Goal: Task Accomplishment & Management: Complete application form

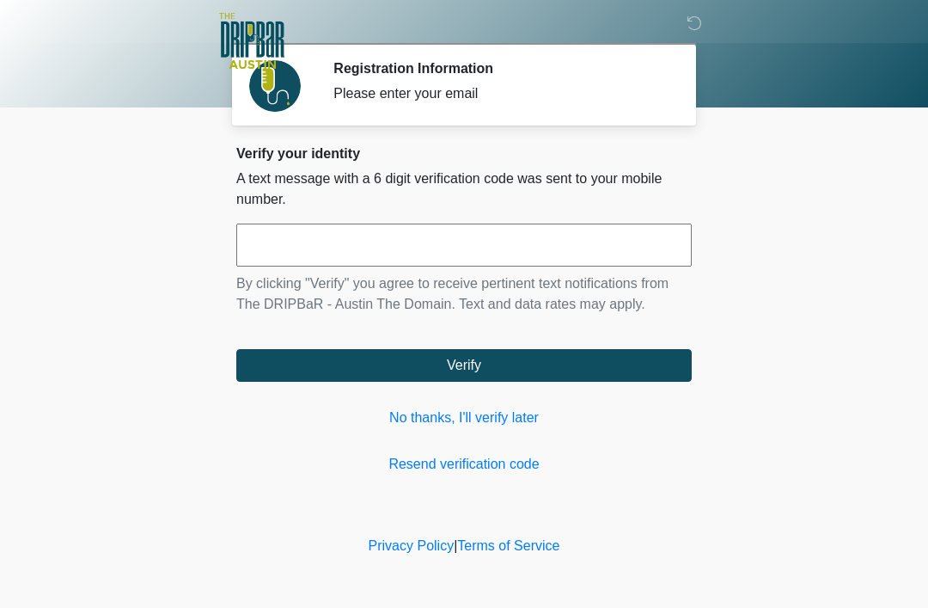
click at [512, 409] on link "No thanks, I'll verify later" at bounding box center [464, 417] width 456 height 21
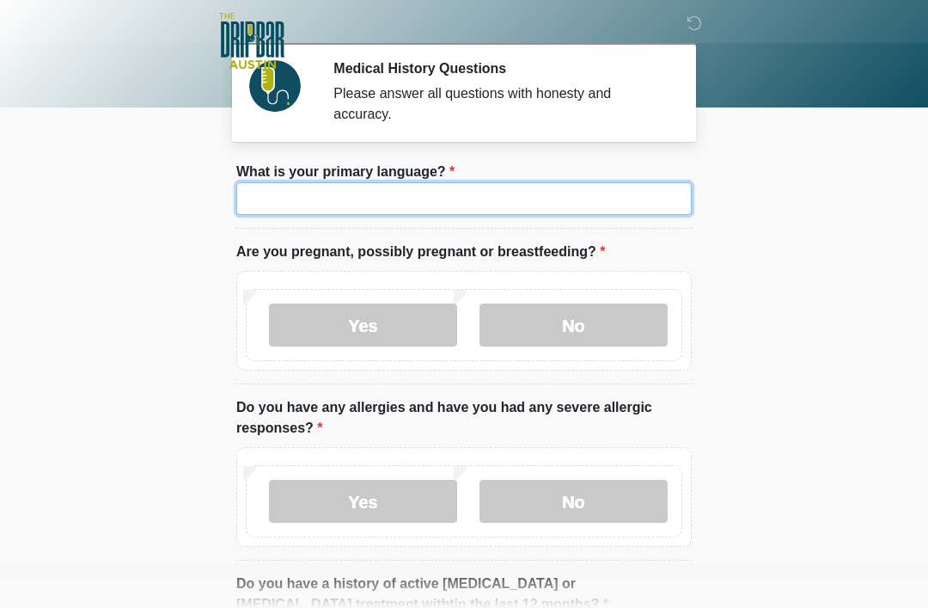
click at [438, 201] on input "What is your primary language?" at bounding box center [464, 198] width 456 height 33
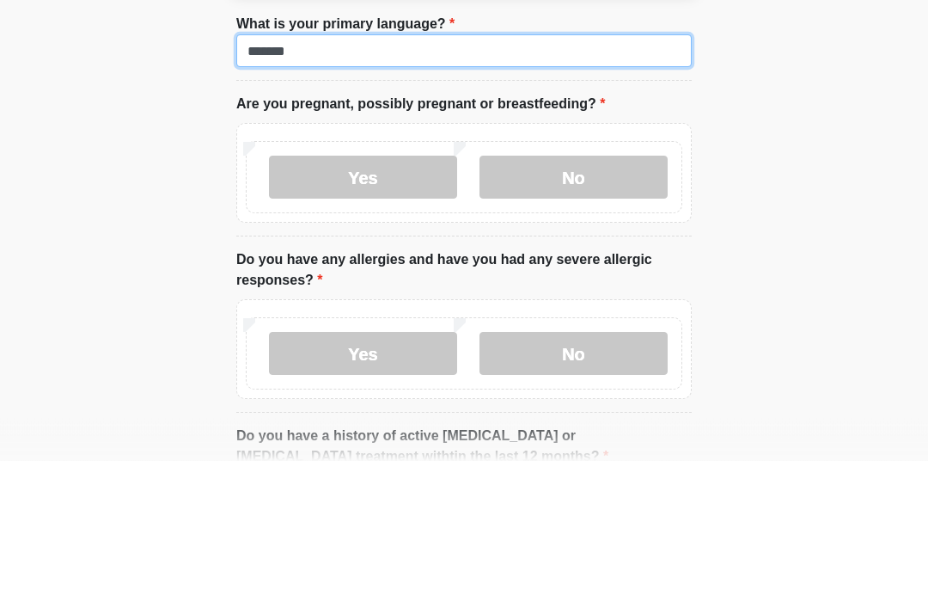
type input "*******"
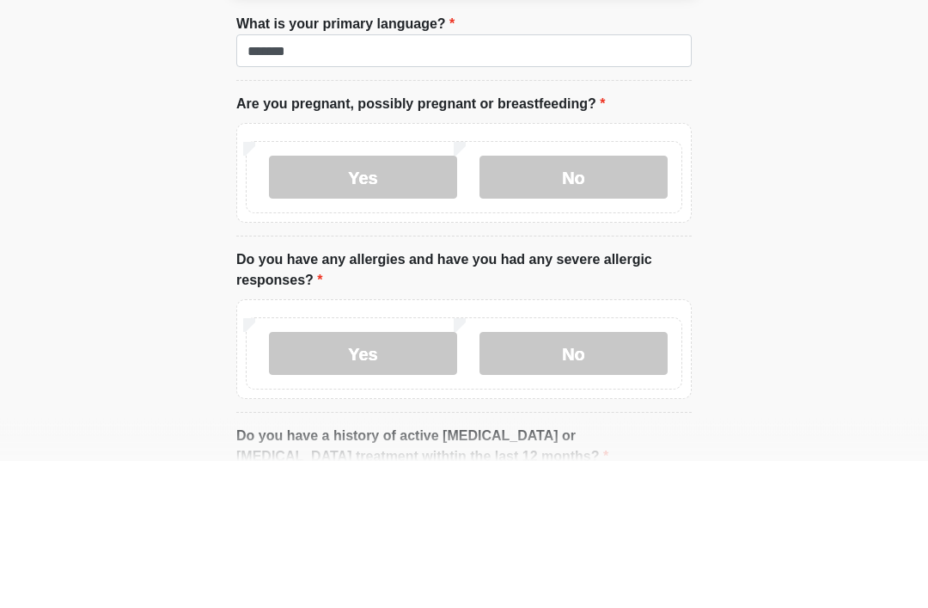
click at [585, 303] on label "No" at bounding box center [574, 324] width 188 height 43
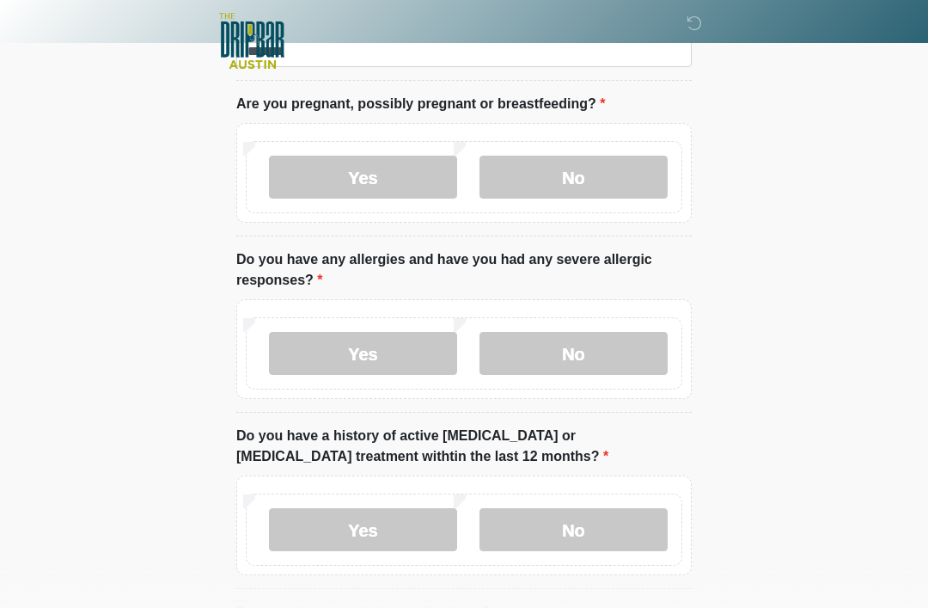
click at [395, 353] on label "Yes" at bounding box center [363, 353] width 188 height 43
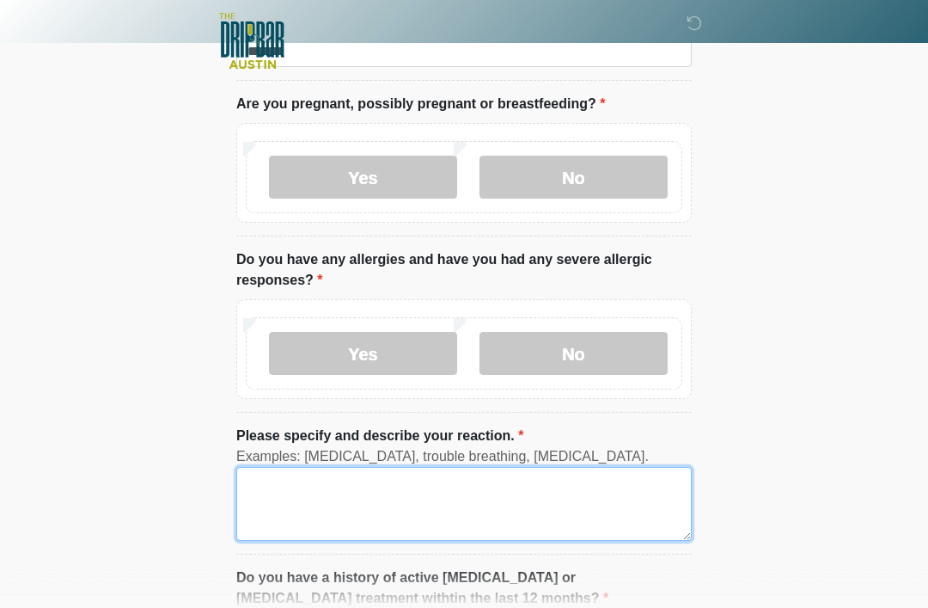
click at [522, 496] on textarea "Please specify and describe your reaction." at bounding box center [464, 504] width 456 height 74
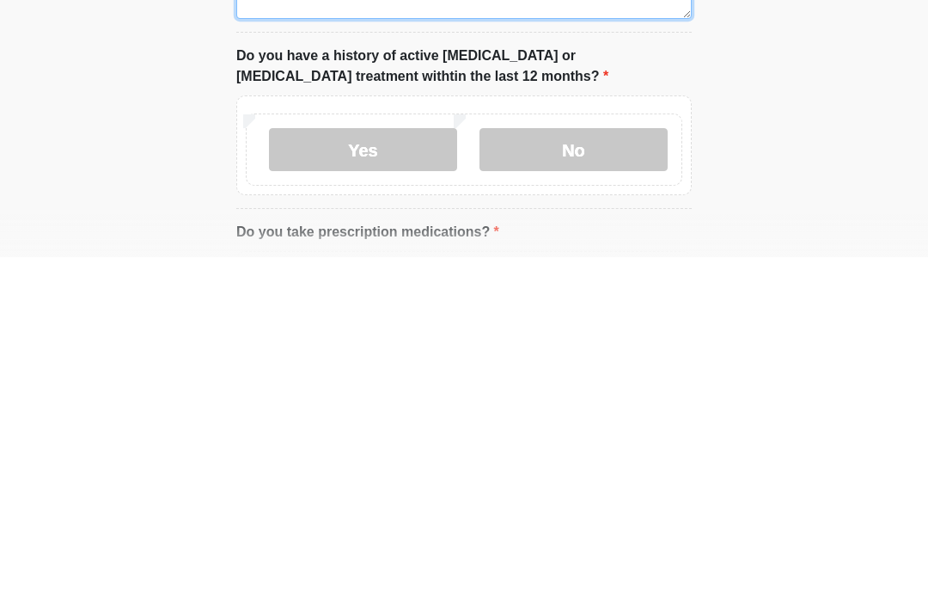
scroll to position [334, 0]
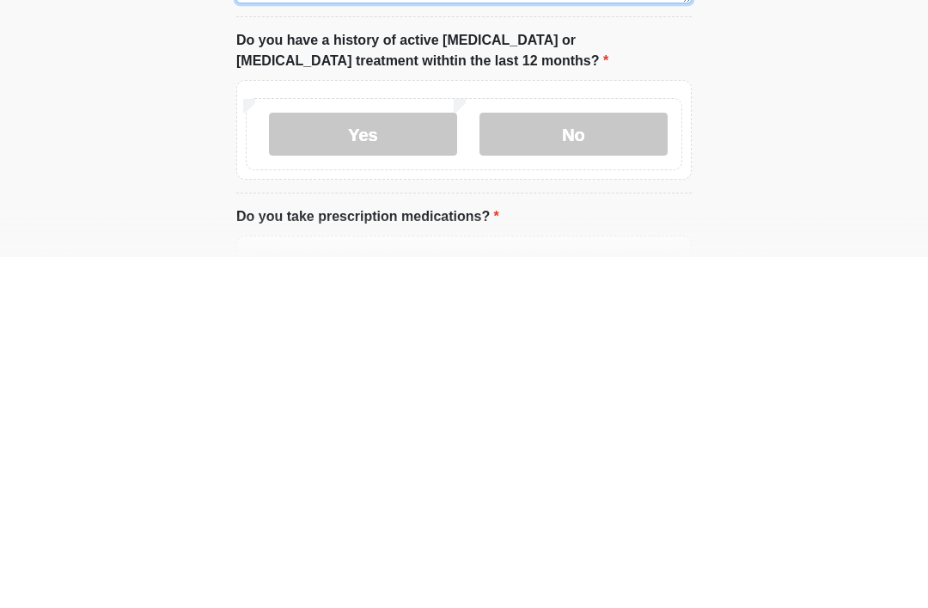
type textarea "**********"
click at [587, 463] on label "No" at bounding box center [574, 484] width 188 height 43
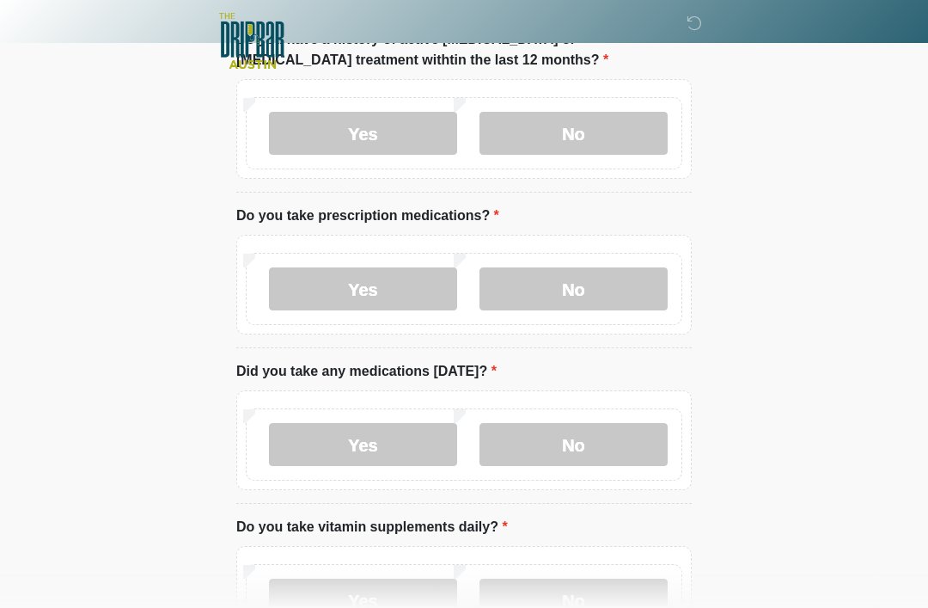
click at [595, 282] on label "No" at bounding box center [574, 288] width 188 height 43
click at [555, 441] on label "No" at bounding box center [574, 444] width 188 height 43
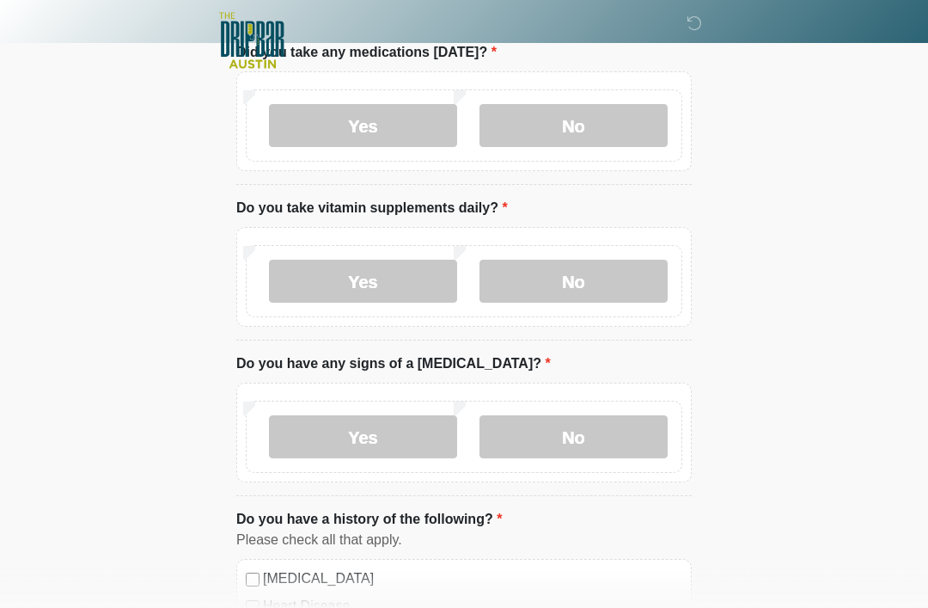
scroll to position [1004, 0]
click at [590, 278] on label "No" at bounding box center [574, 281] width 188 height 43
click at [571, 454] on label "No" at bounding box center [574, 437] width 188 height 43
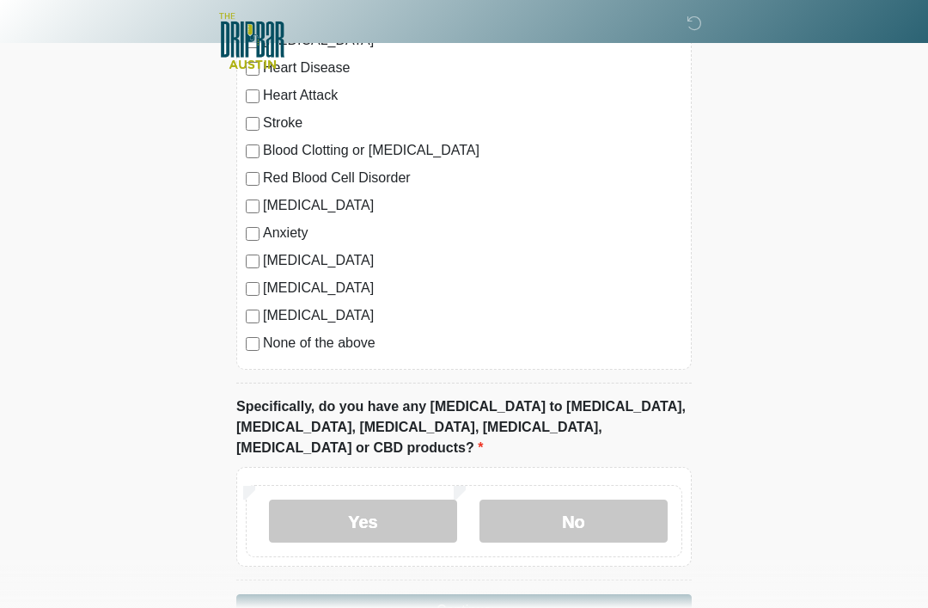
scroll to position [1575, 0]
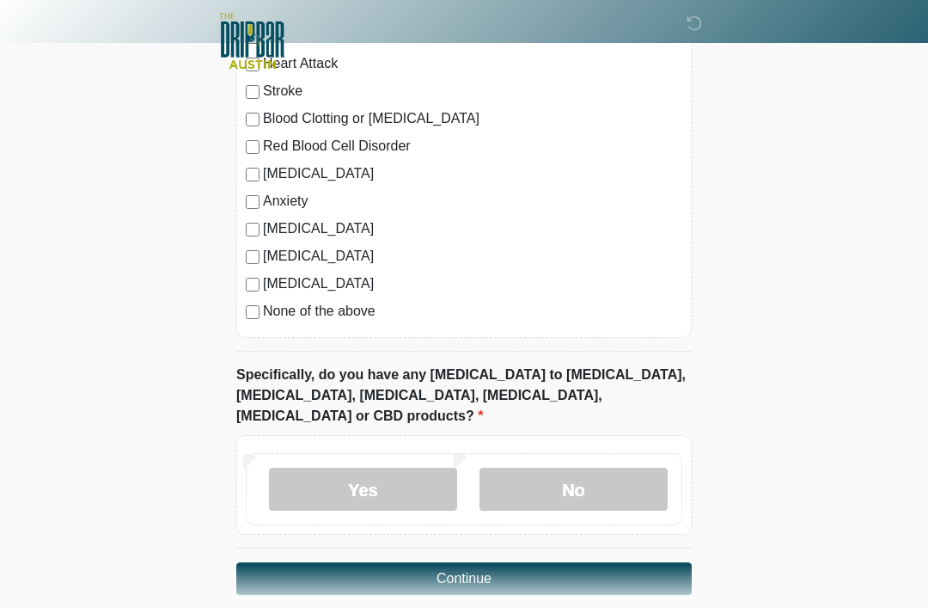
click at [567, 482] on label "No" at bounding box center [574, 489] width 188 height 43
click at [550, 563] on button "Continue" at bounding box center [464, 578] width 456 height 33
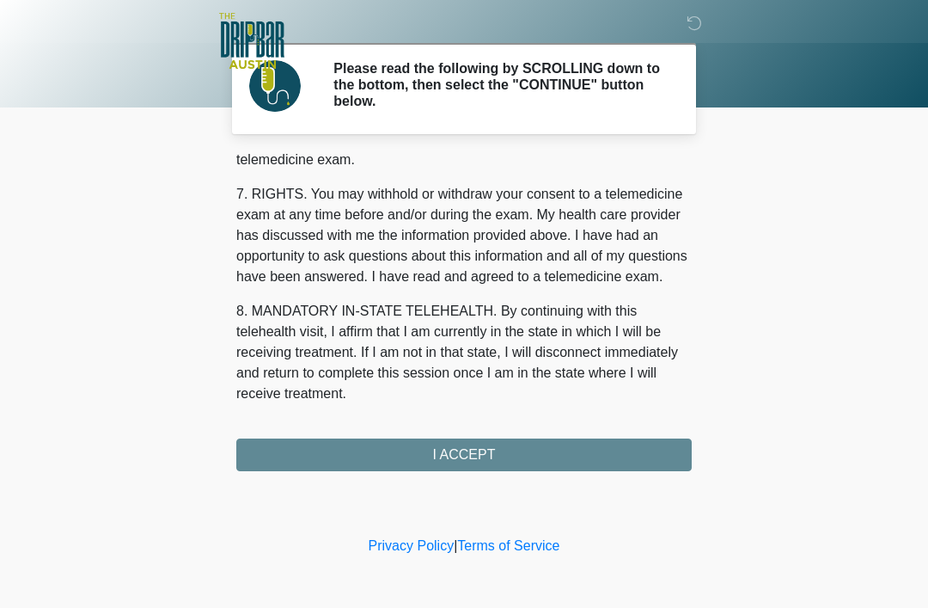
scroll to position [754, 0]
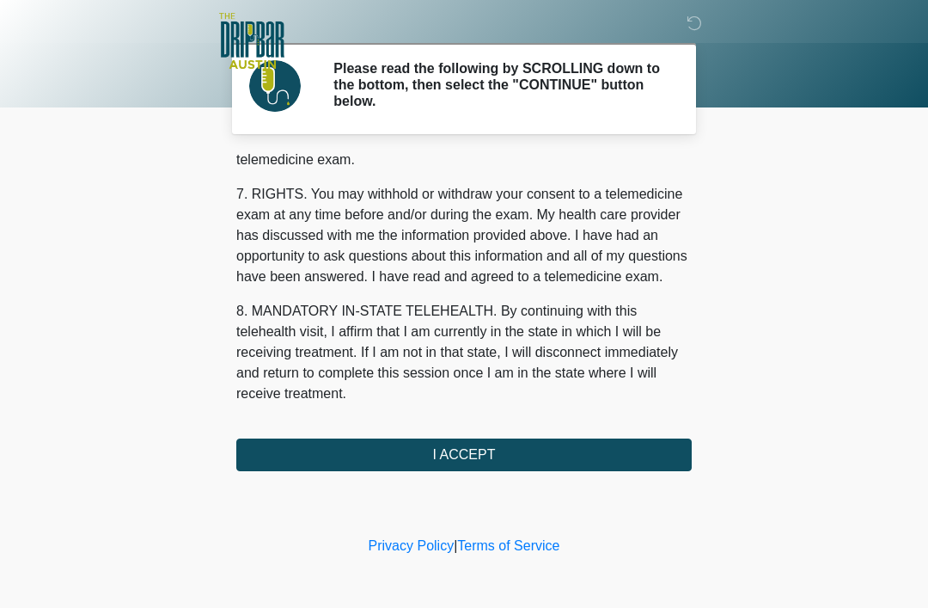
scroll to position [754, 0]
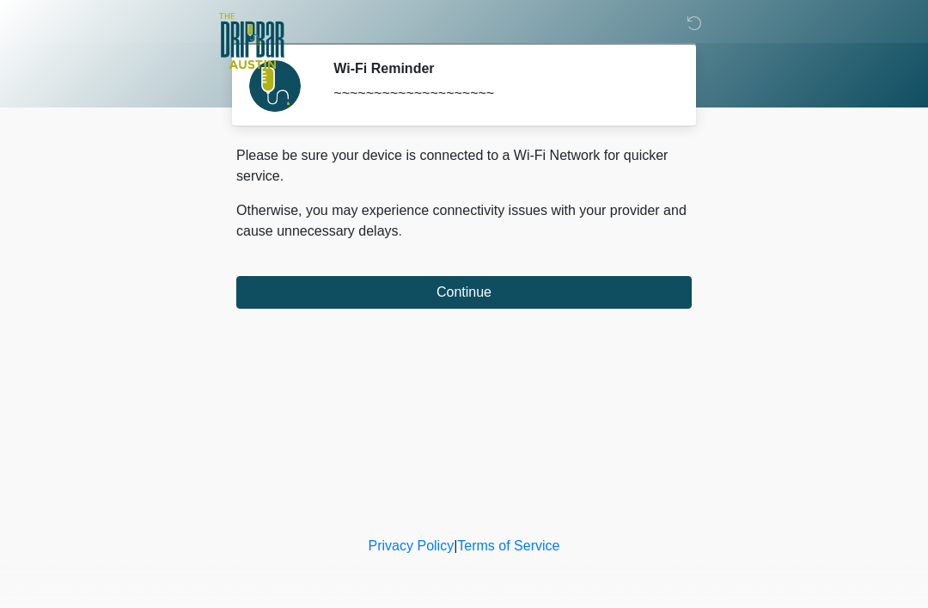
click at [482, 279] on button "Continue" at bounding box center [464, 292] width 456 height 33
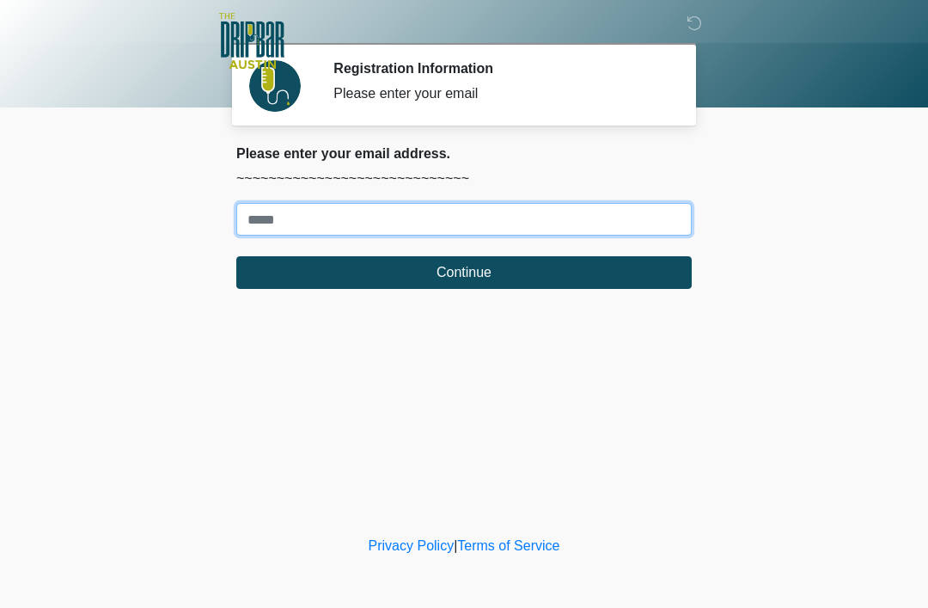
click at [309, 205] on input "Where should we email your treatment plan?" at bounding box center [464, 219] width 456 height 33
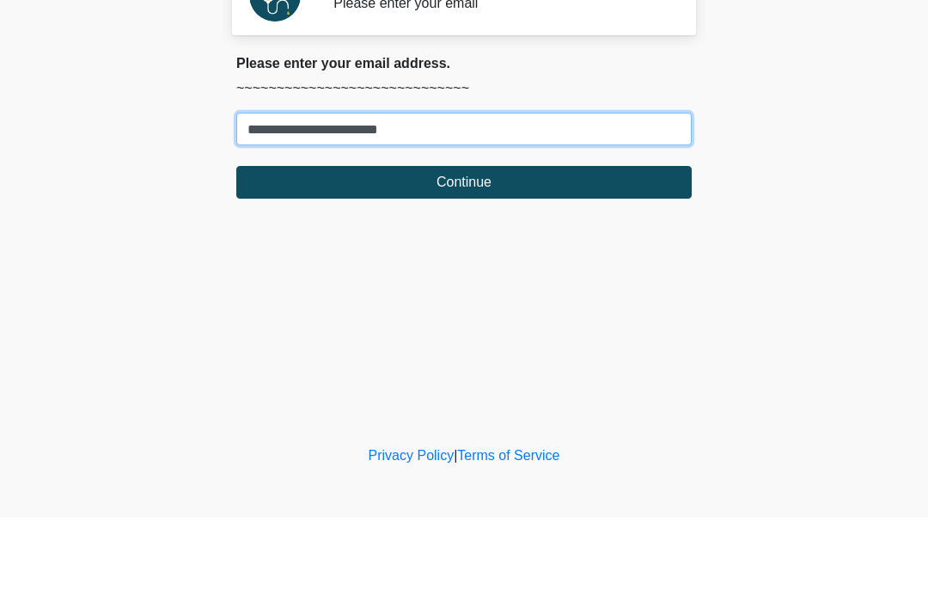
type input "**********"
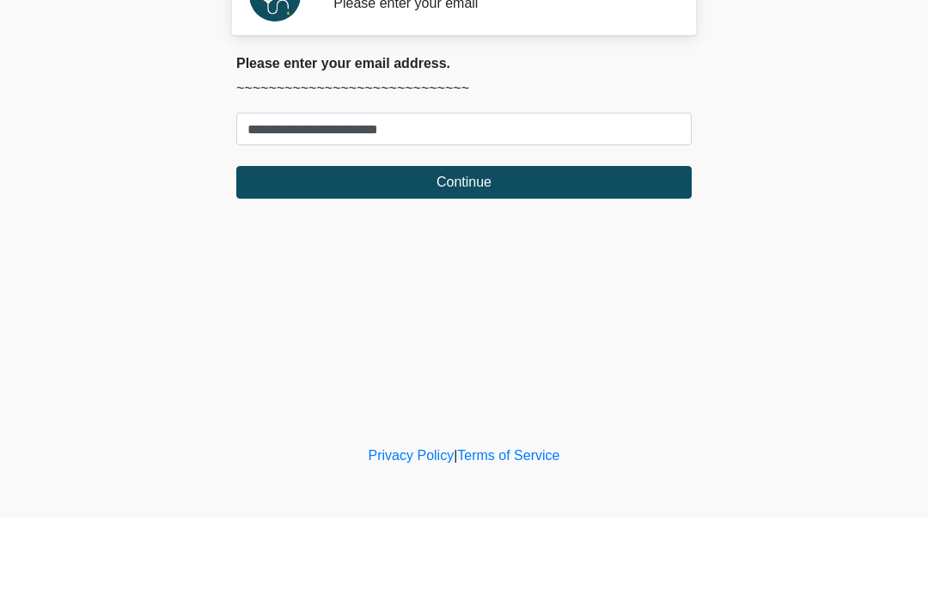
click at [465, 256] on button "Continue" at bounding box center [464, 272] width 456 height 33
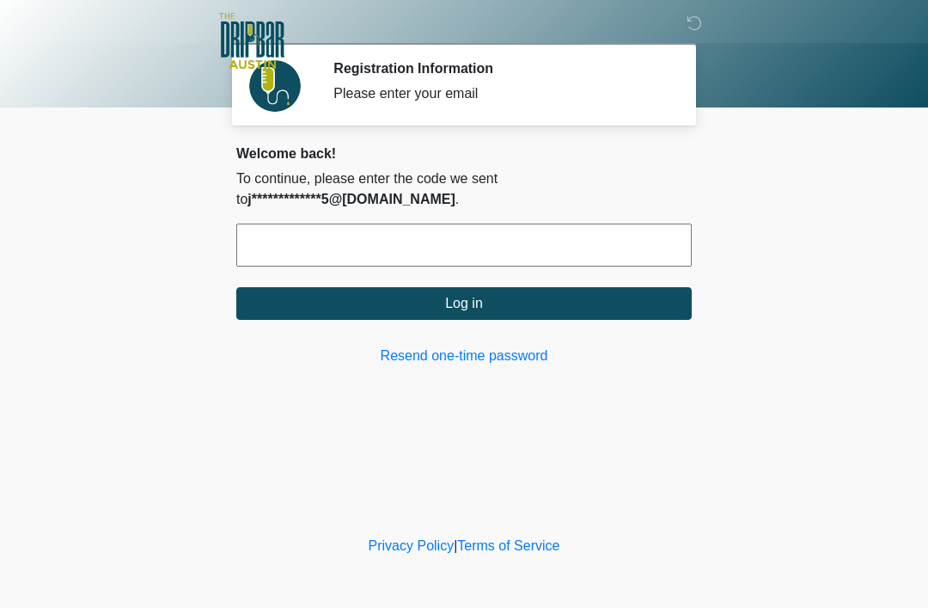
click at [496, 308] on button "Log in" at bounding box center [464, 303] width 456 height 33
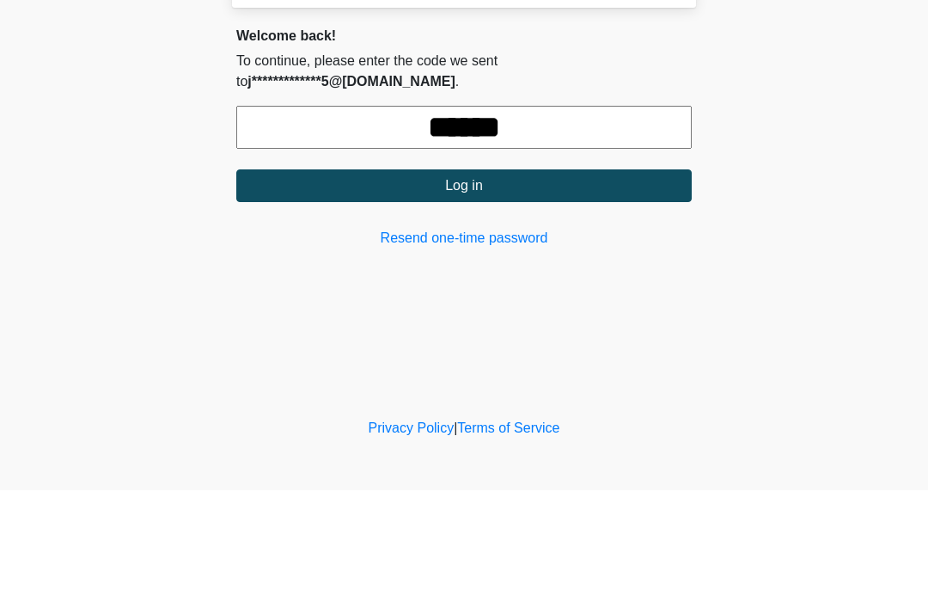
type input "******"
click at [484, 287] on button "Log in" at bounding box center [464, 303] width 456 height 33
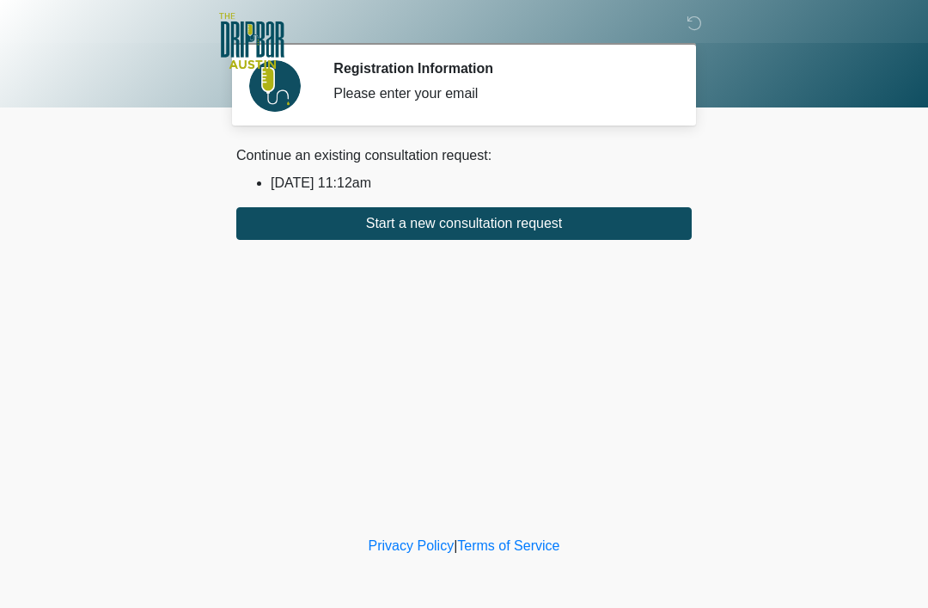
click at [458, 215] on button "Start a new consultation request" at bounding box center [464, 223] width 456 height 33
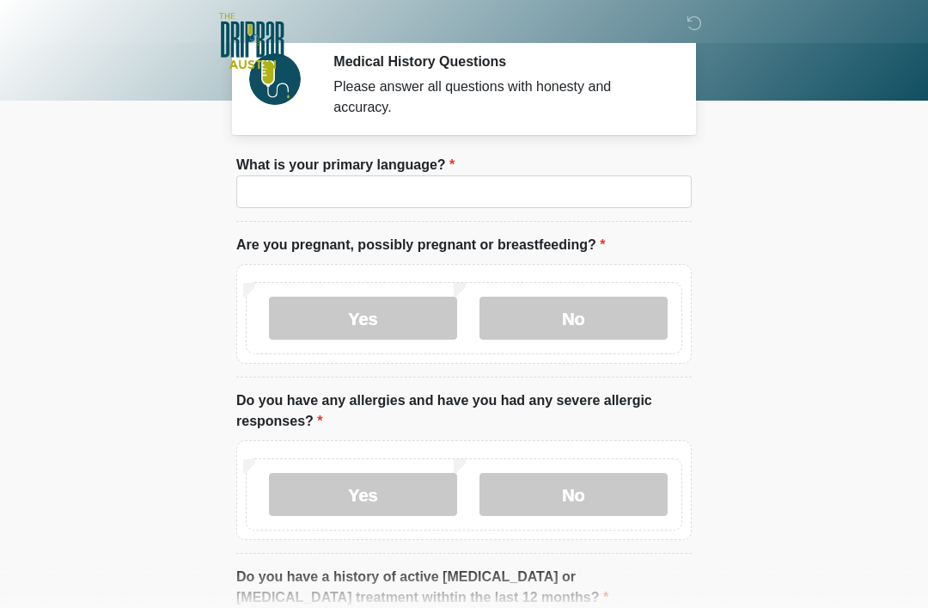
scroll to position [9, 0]
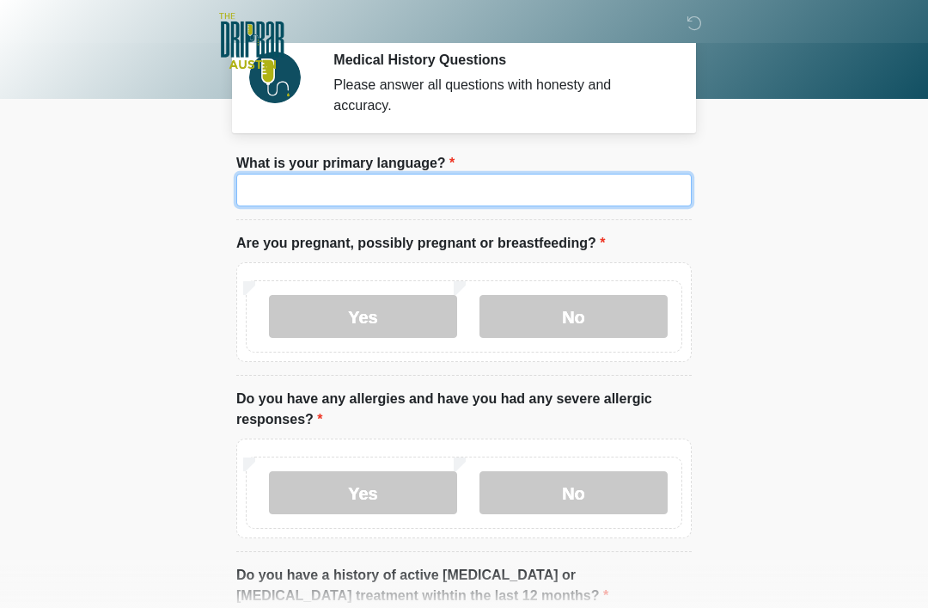
click at [385, 194] on input "What is your primary language?" at bounding box center [464, 190] width 456 height 33
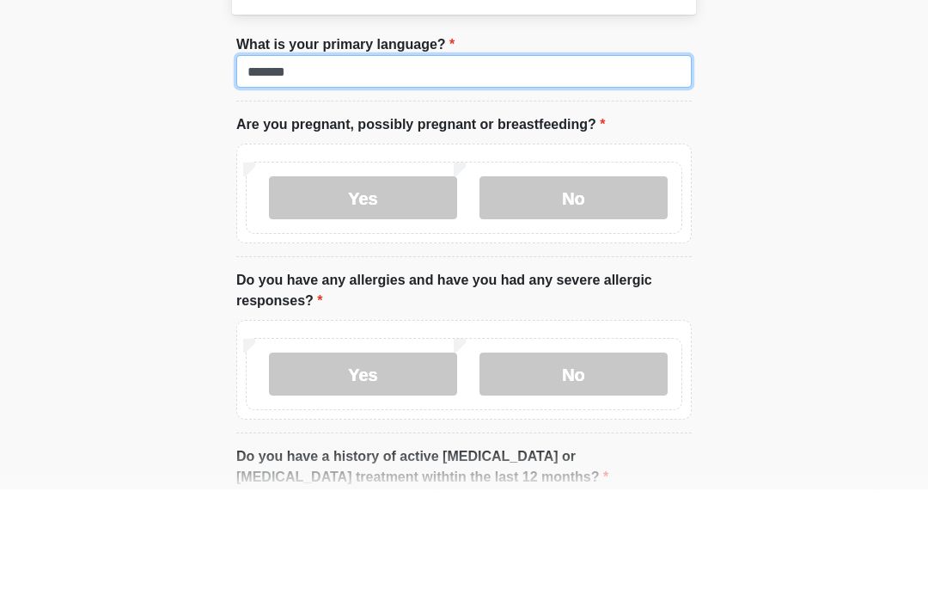
type input "*******"
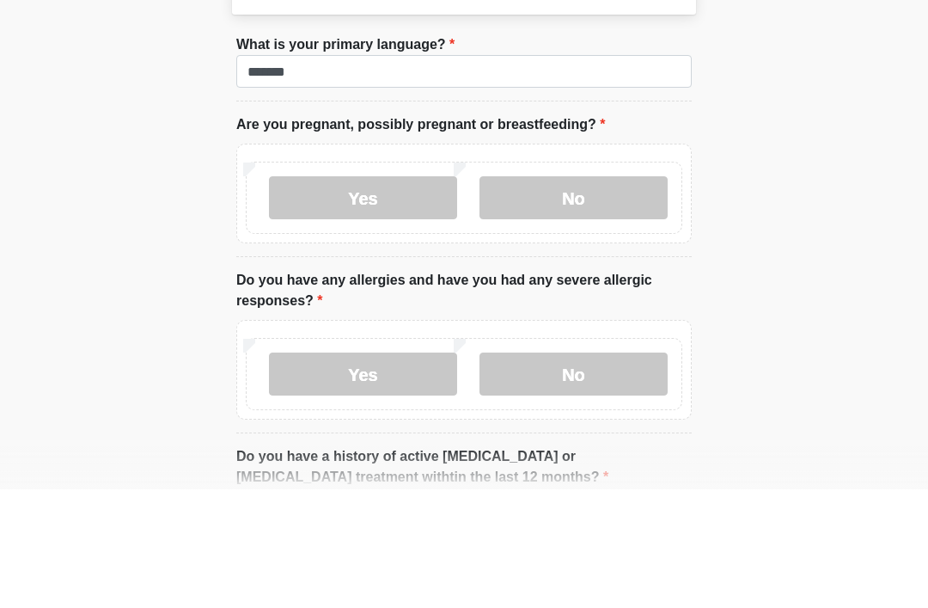
click at [560, 295] on label "No" at bounding box center [574, 316] width 188 height 43
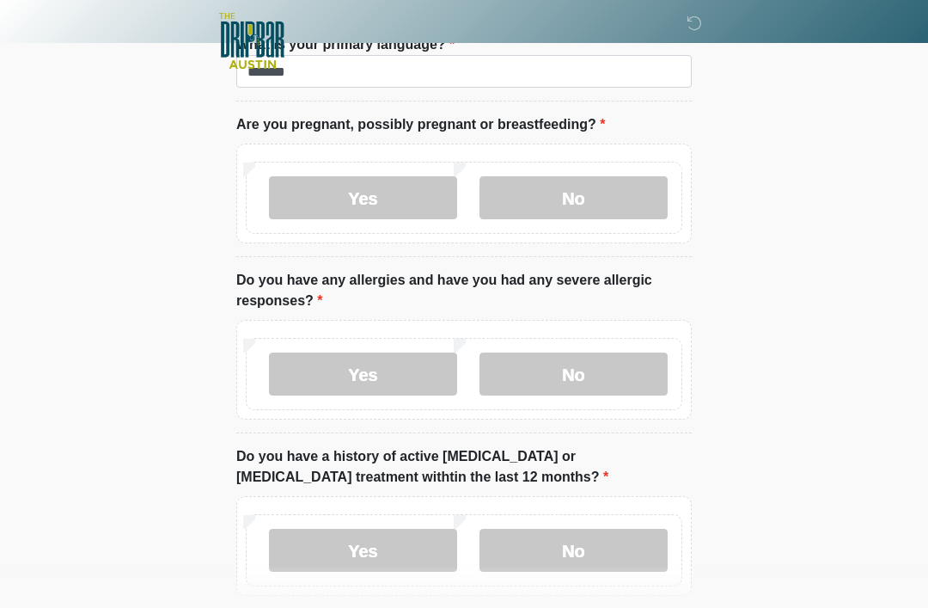
click at [378, 372] on label "Yes" at bounding box center [363, 373] width 188 height 43
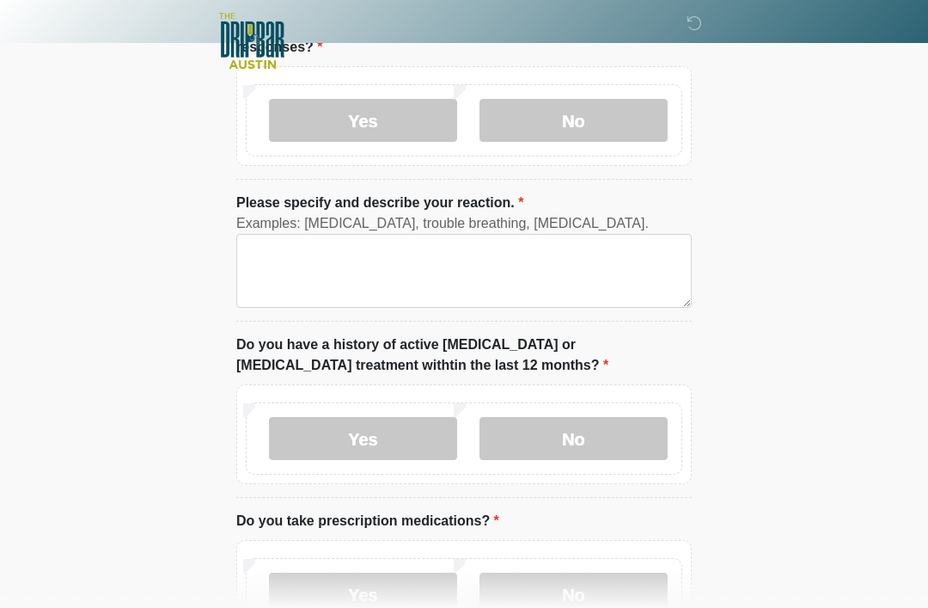
scroll to position [379, 0]
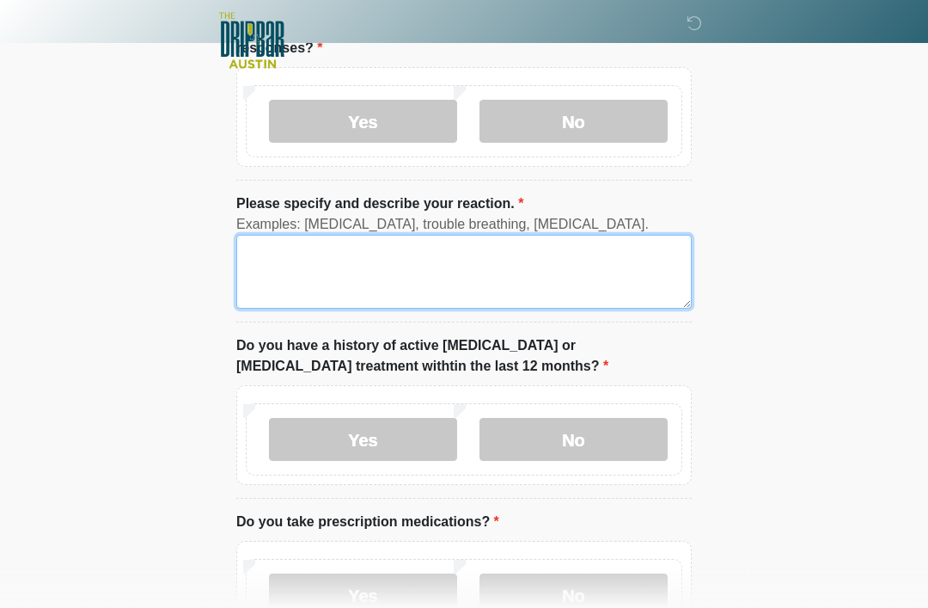
click at [333, 278] on textarea "Please specify and describe your reaction." at bounding box center [464, 273] width 456 height 74
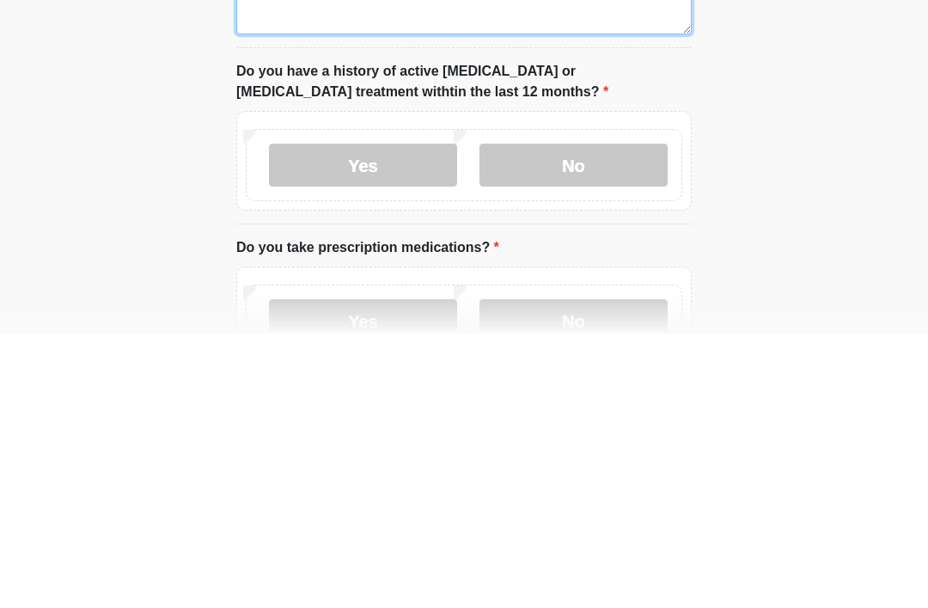
type textarea "**********"
click at [601, 419] on label "No" at bounding box center [574, 440] width 188 height 43
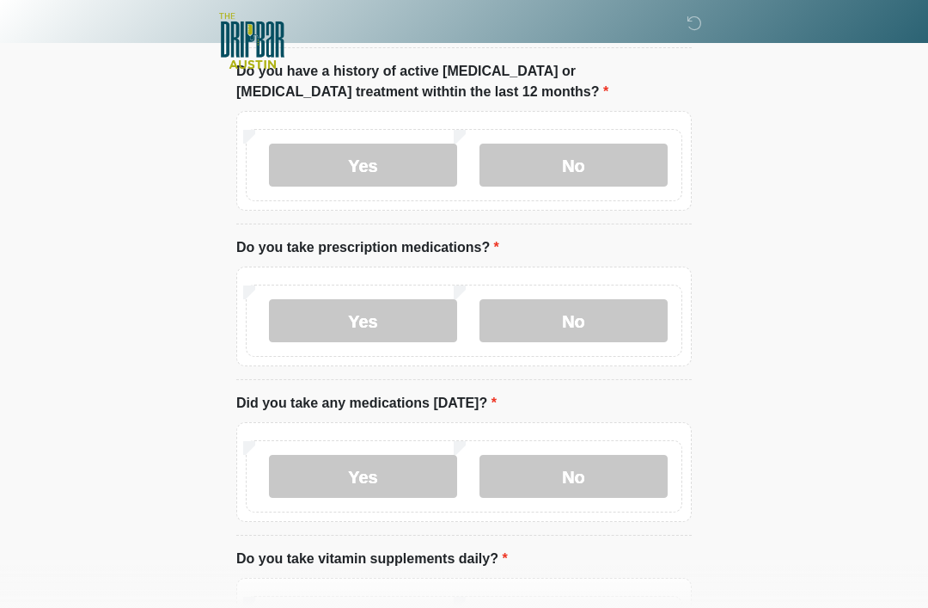
click at [611, 333] on label "No" at bounding box center [574, 320] width 188 height 43
click at [575, 490] on label "No" at bounding box center [574, 476] width 188 height 43
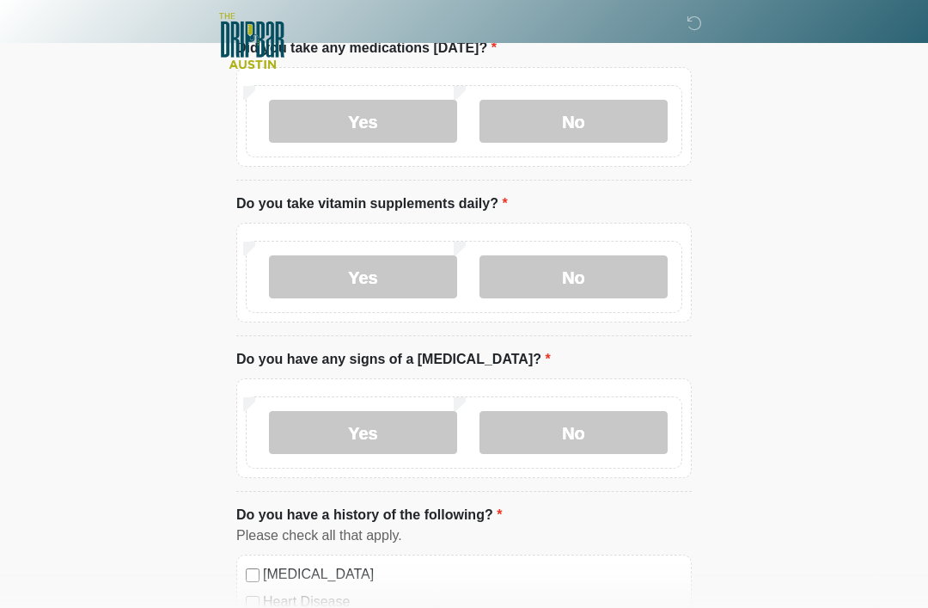
scroll to position [1005, 0]
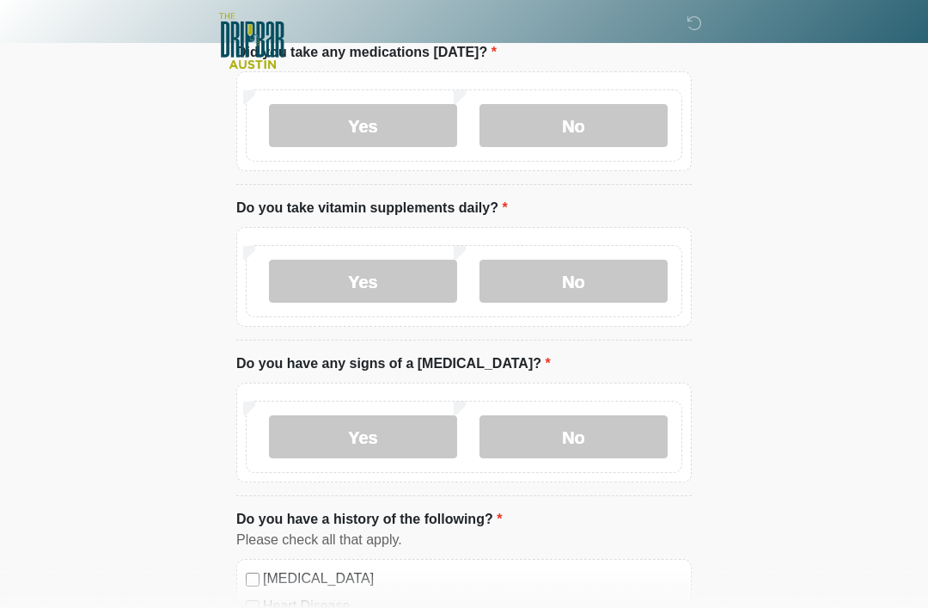
click at [583, 278] on label "No" at bounding box center [574, 281] width 188 height 43
click at [579, 425] on label "No" at bounding box center [574, 436] width 188 height 43
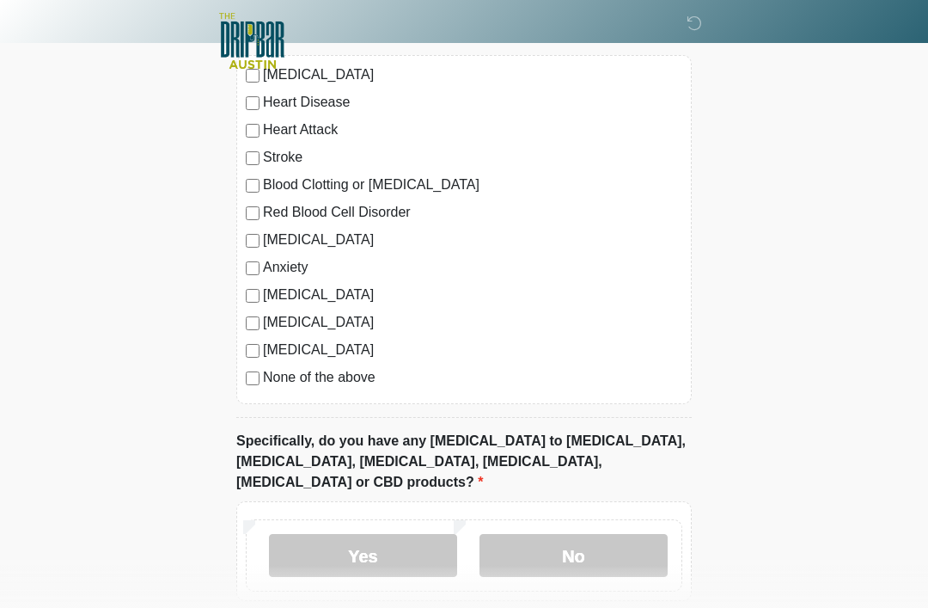
scroll to position [1575, 0]
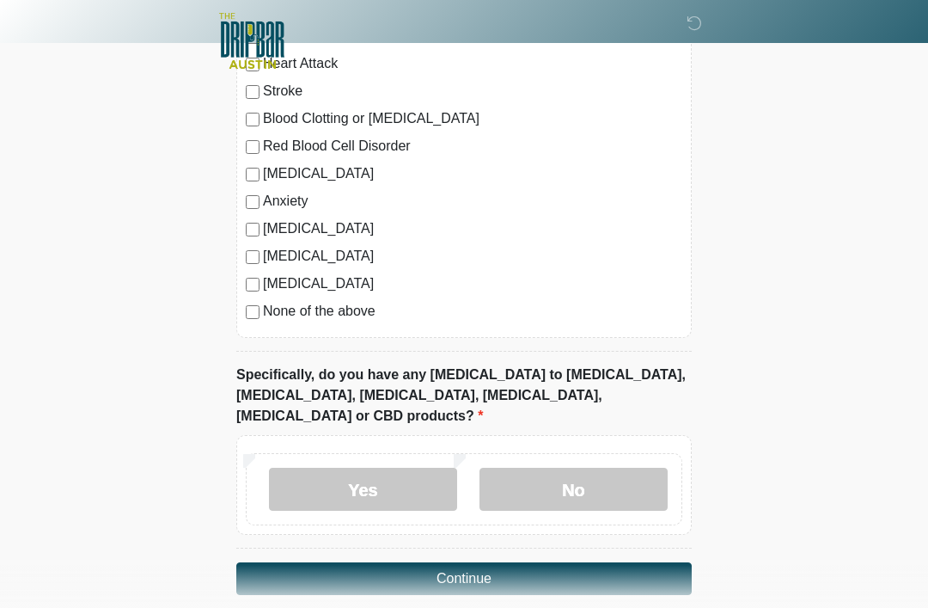
click at [604, 471] on label "No" at bounding box center [574, 489] width 188 height 43
click at [570, 562] on button "Continue" at bounding box center [464, 578] width 456 height 33
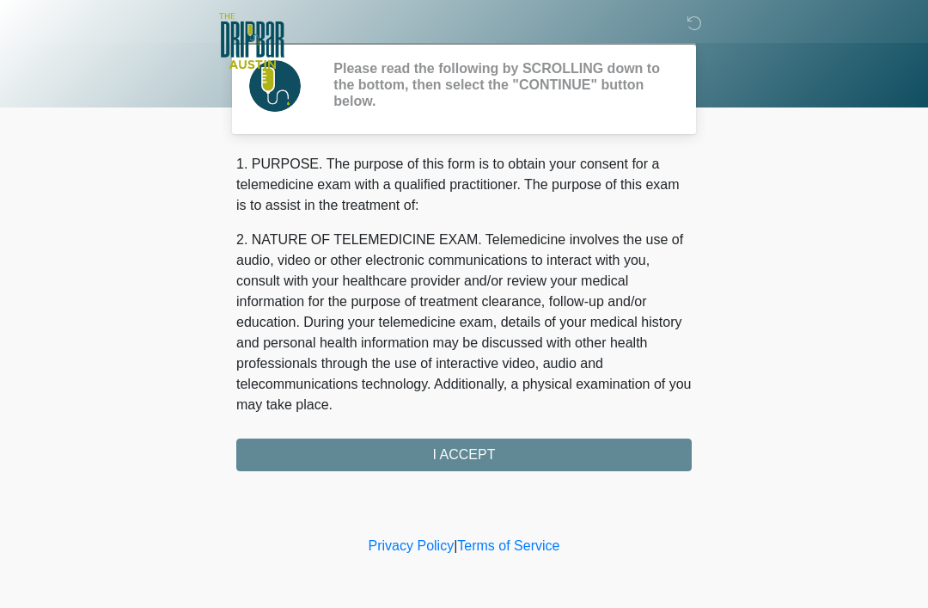
scroll to position [0, 0]
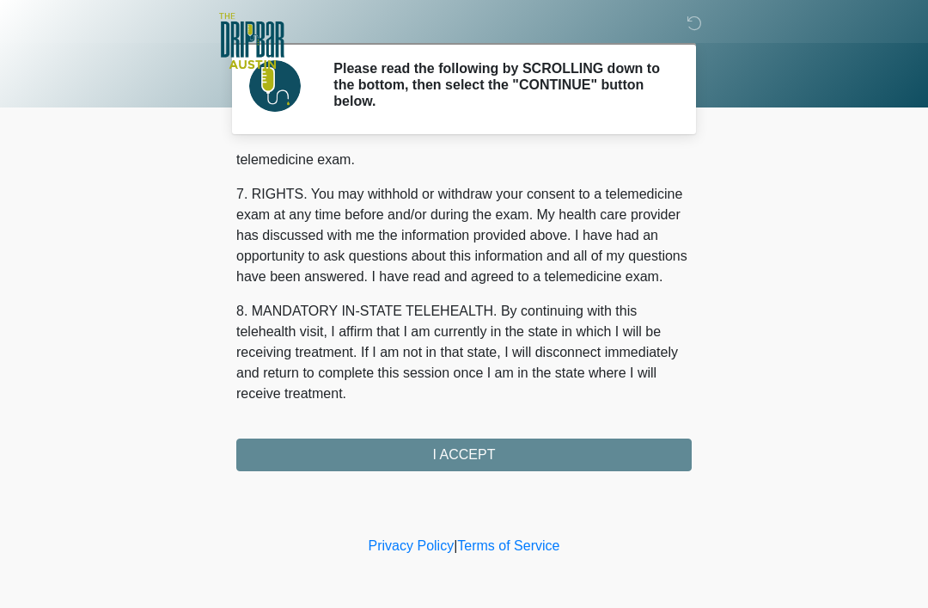
click at [522, 448] on button "I ACCEPT" at bounding box center [464, 454] width 456 height 33
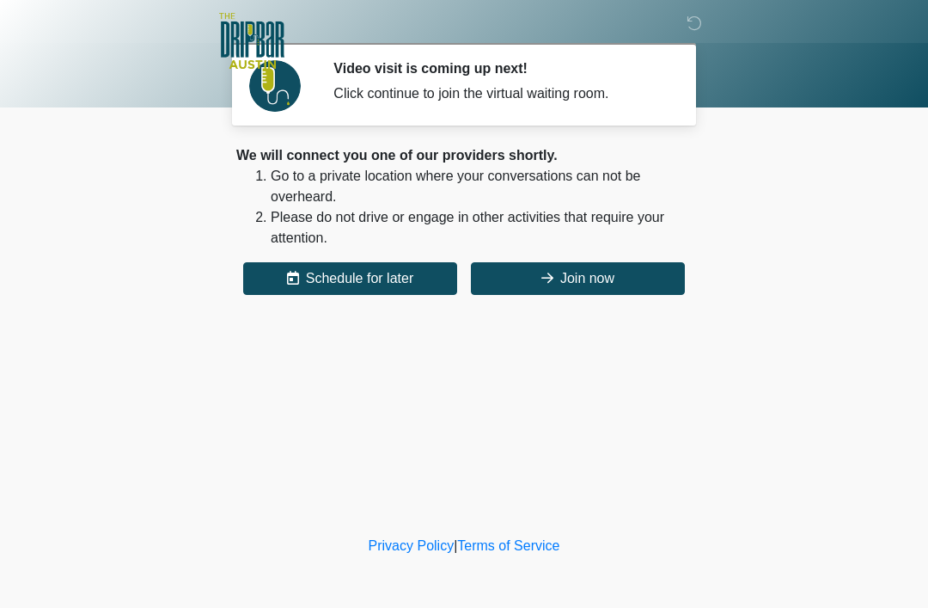
click at [585, 266] on button "Join now" at bounding box center [578, 278] width 214 height 33
